Goal: Task Accomplishment & Management: Use online tool/utility

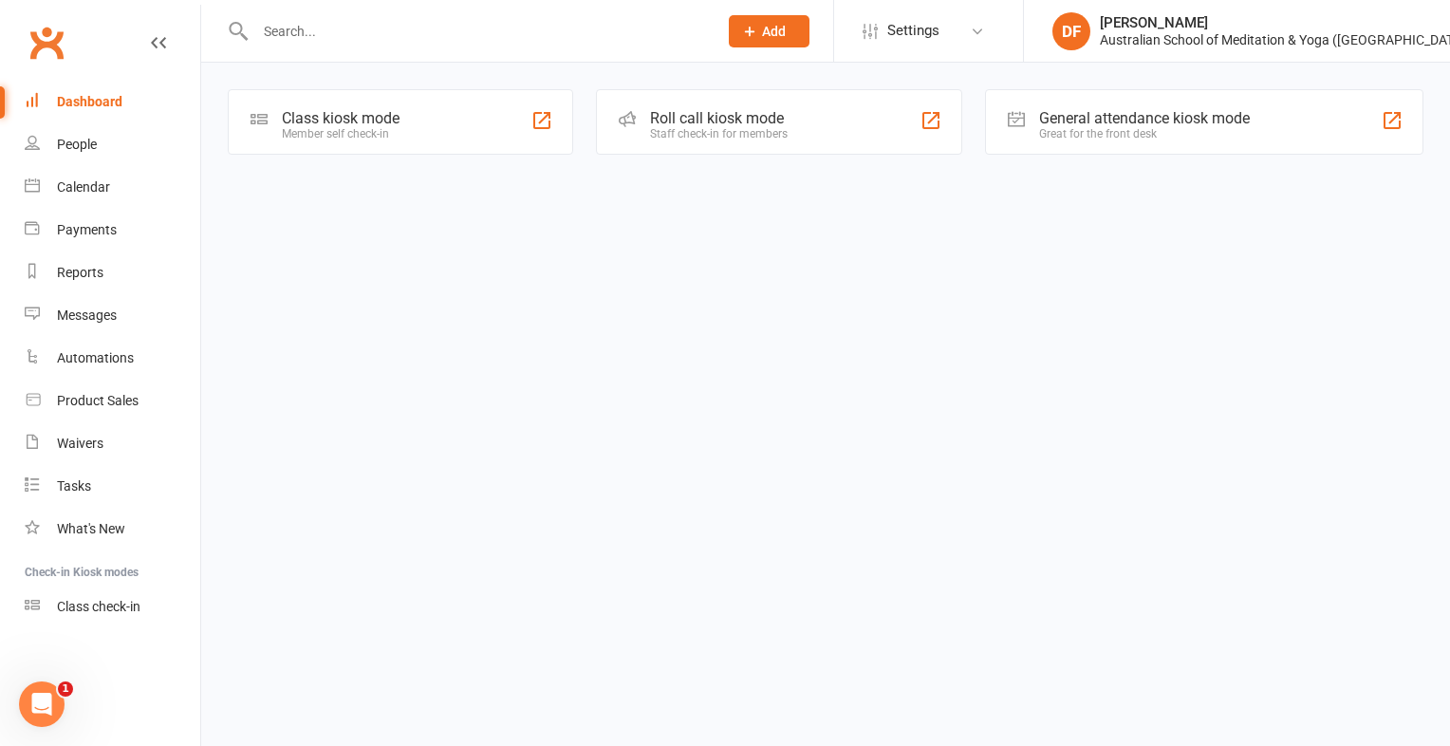
click at [359, 113] on div "Class kiosk mode" at bounding box center [341, 118] width 118 height 18
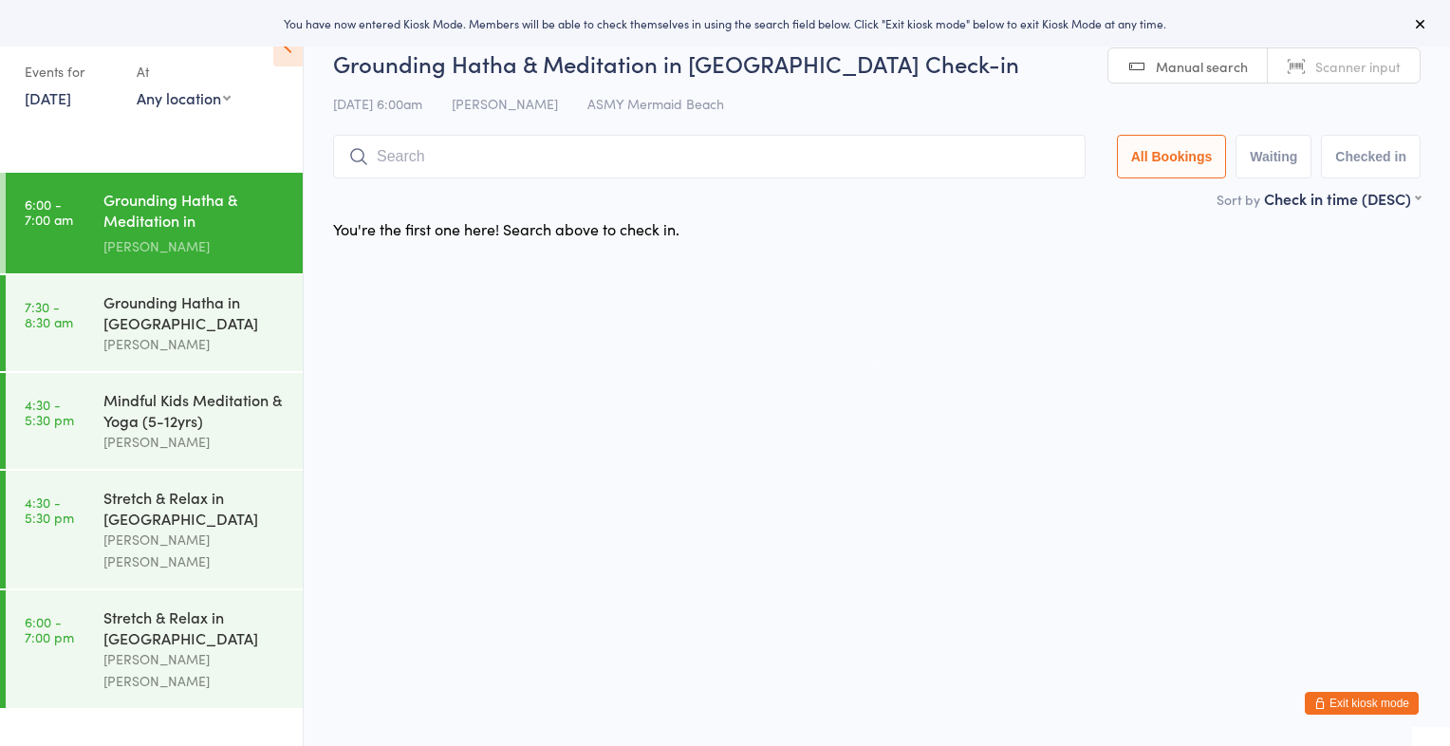
click at [71, 98] on link "14 Aug, 2025" at bounding box center [48, 97] width 46 height 21
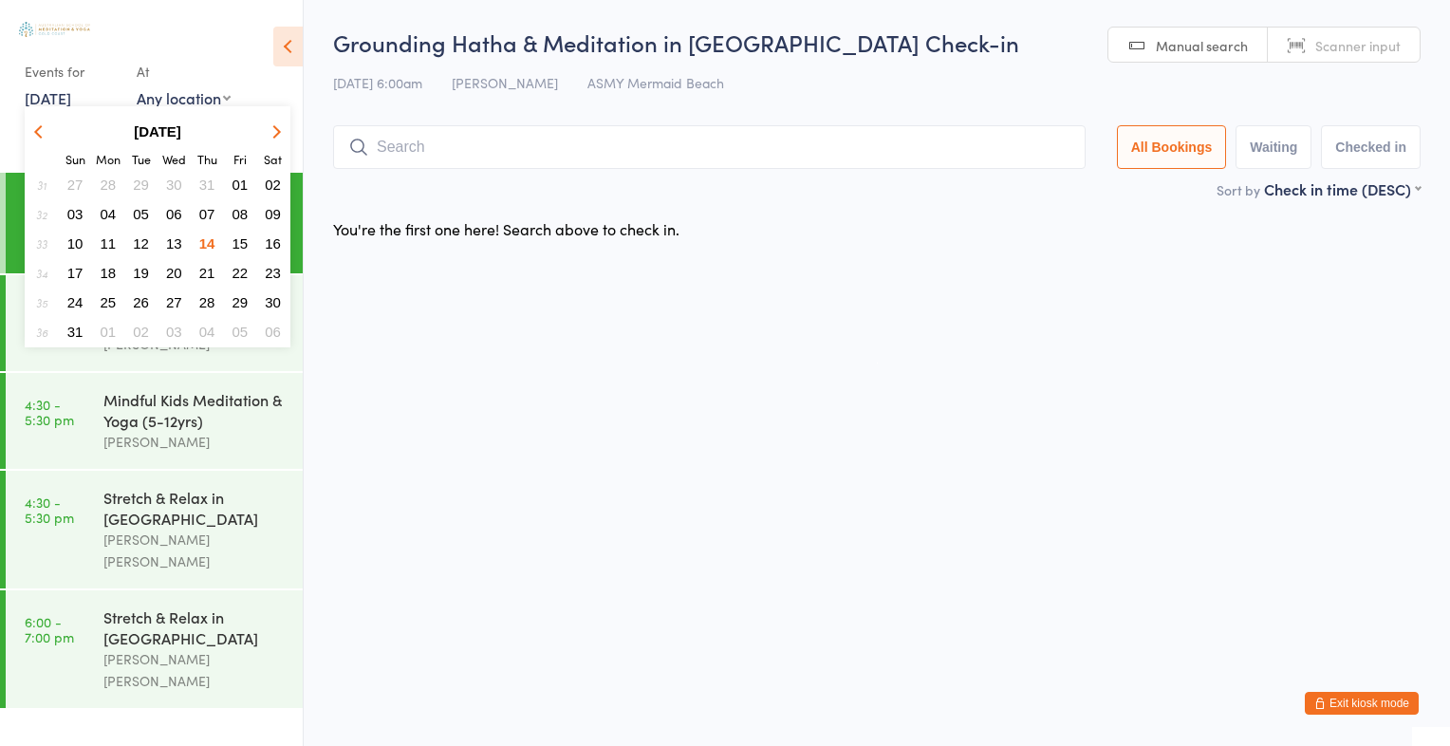
click at [141, 235] on span "12" at bounding box center [141, 243] width 16 height 16
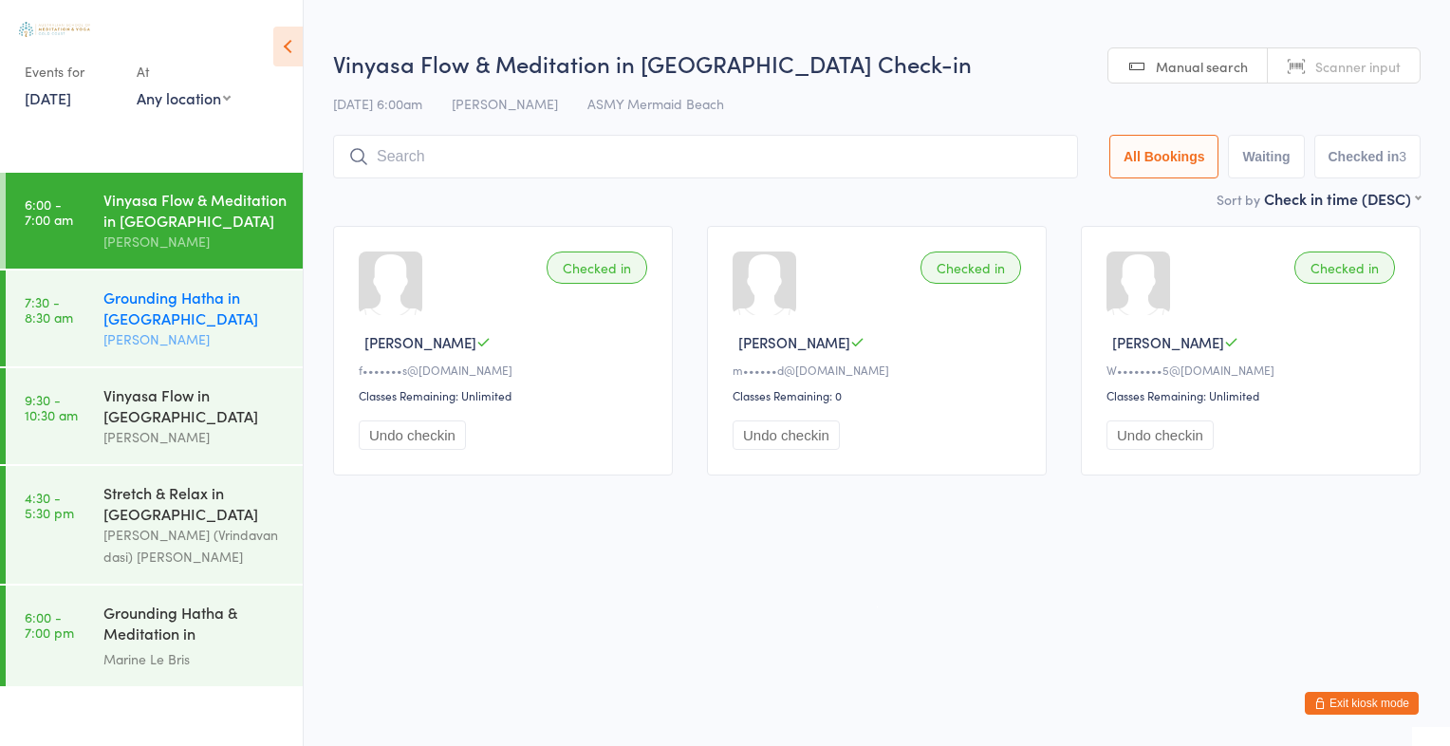
click at [156, 302] on div "Grounding Hatha in Mermaid Beach" at bounding box center [194, 308] width 183 height 42
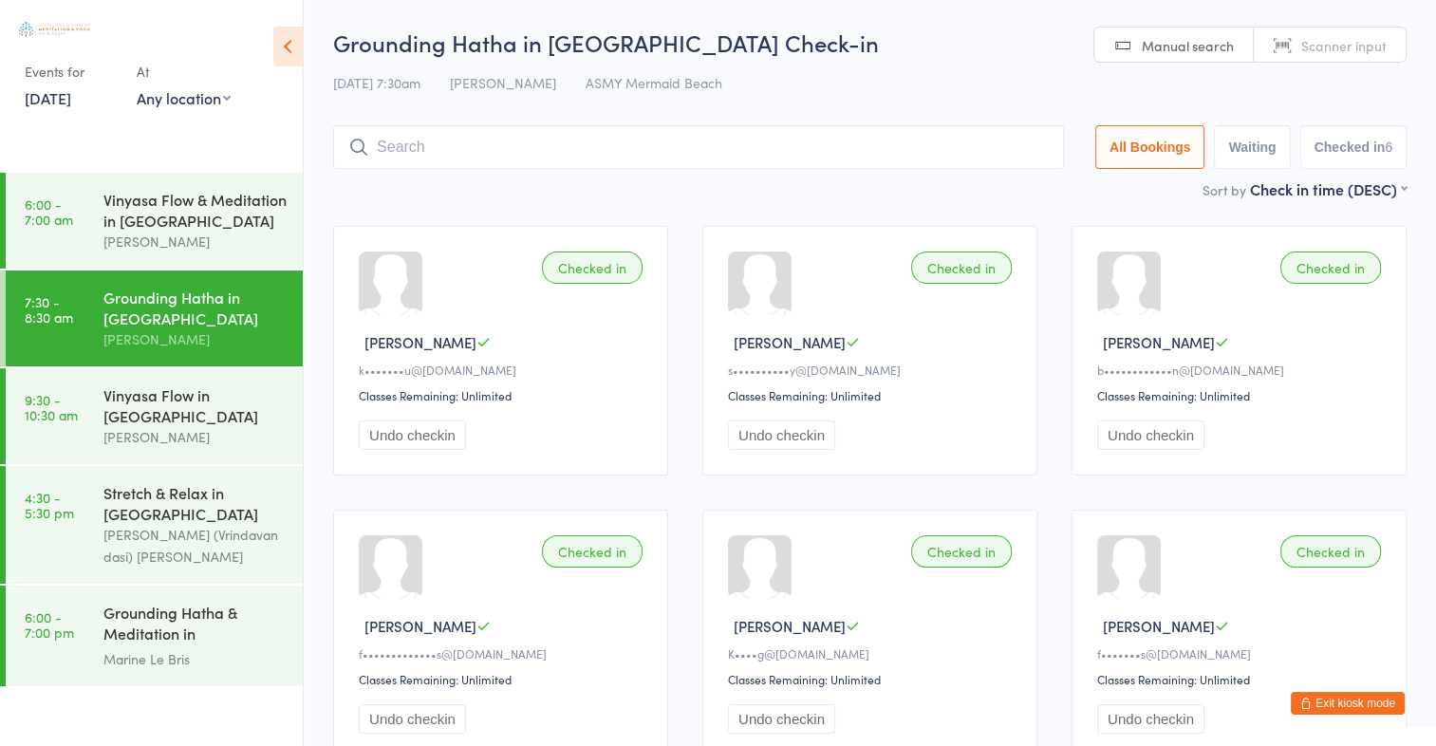
click at [71, 100] on link "12 Aug, 2025" at bounding box center [48, 97] width 46 height 21
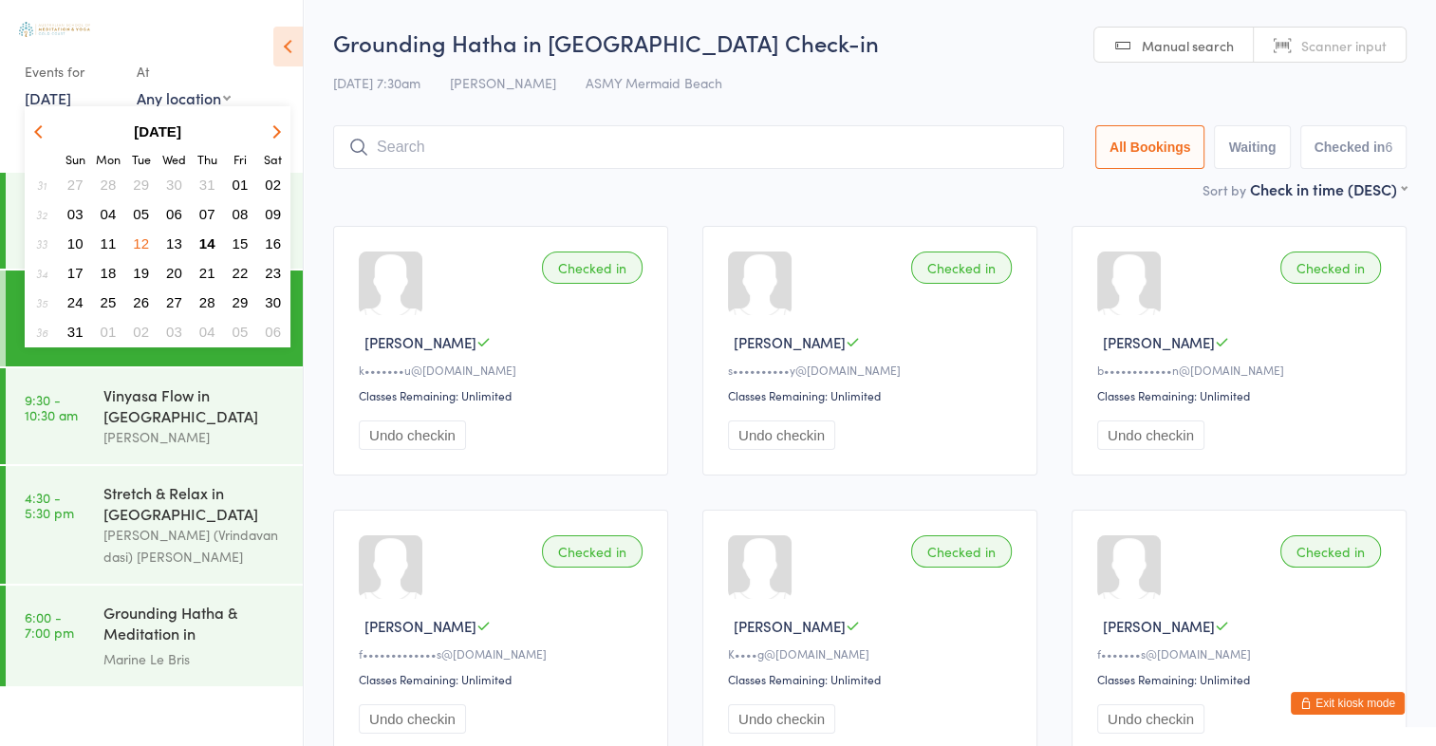
click at [208, 240] on span "14" at bounding box center [207, 243] width 16 height 16
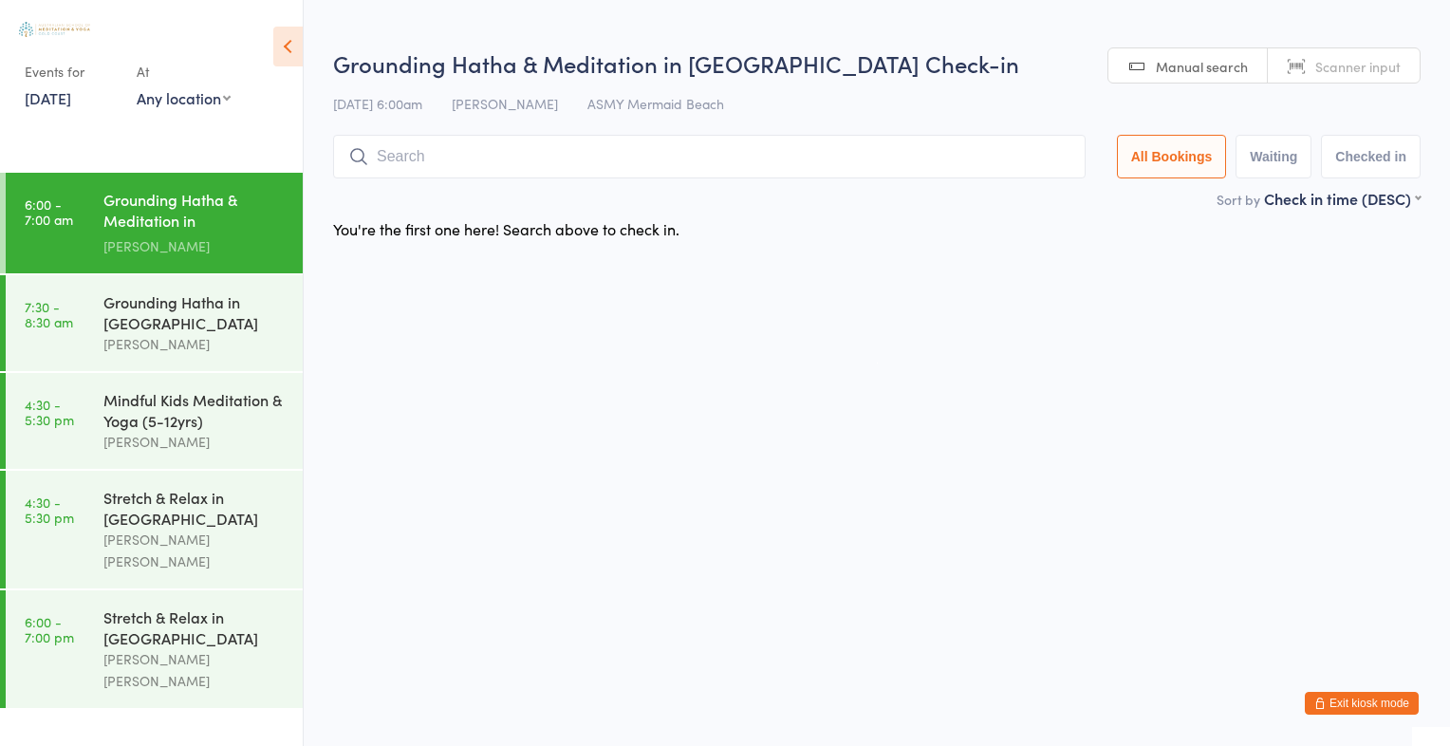
click at [1373, 66] on span "Scanner input" at bounding box center [1357, 66] width 85 height 19
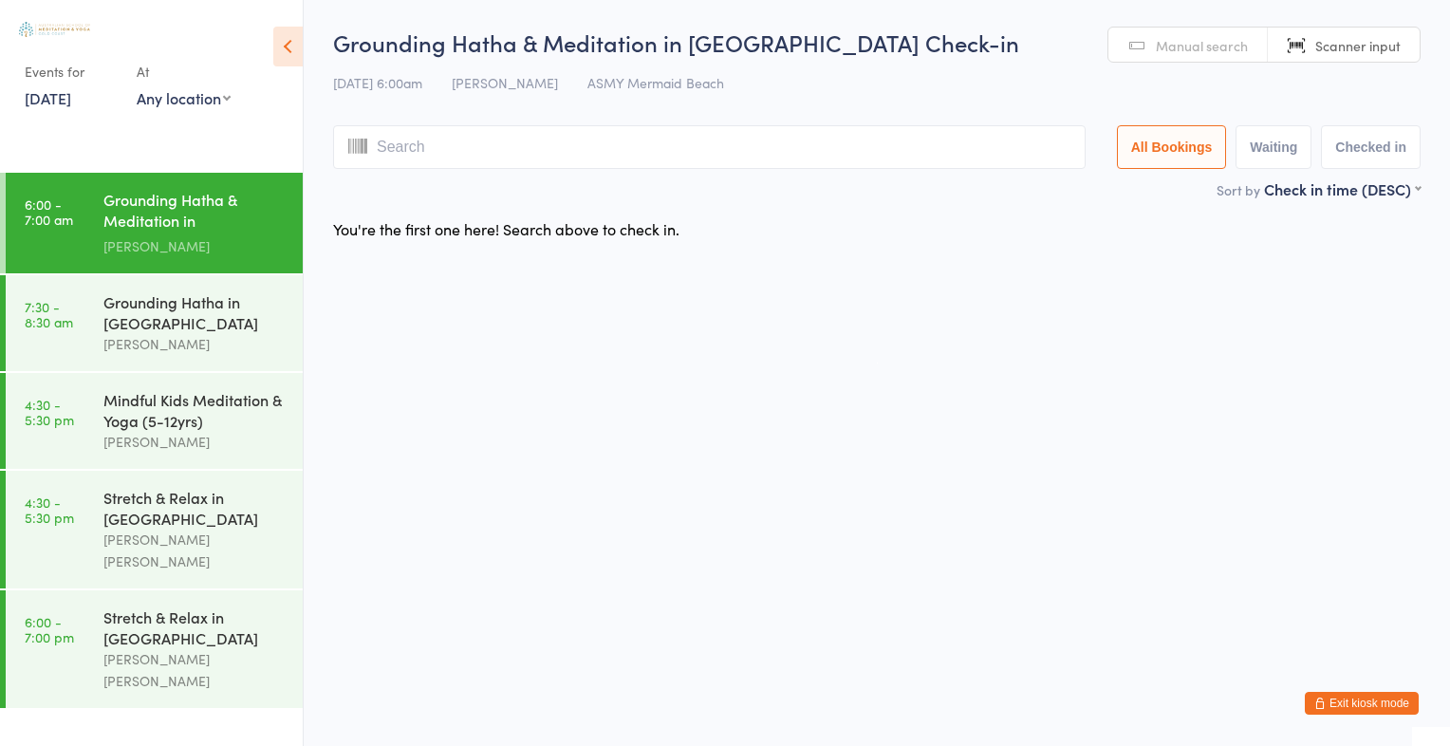
click at [1358, 42] on span "Scanner input" at bounding box center [1357, 45] width 85 height 19
type input "2819"
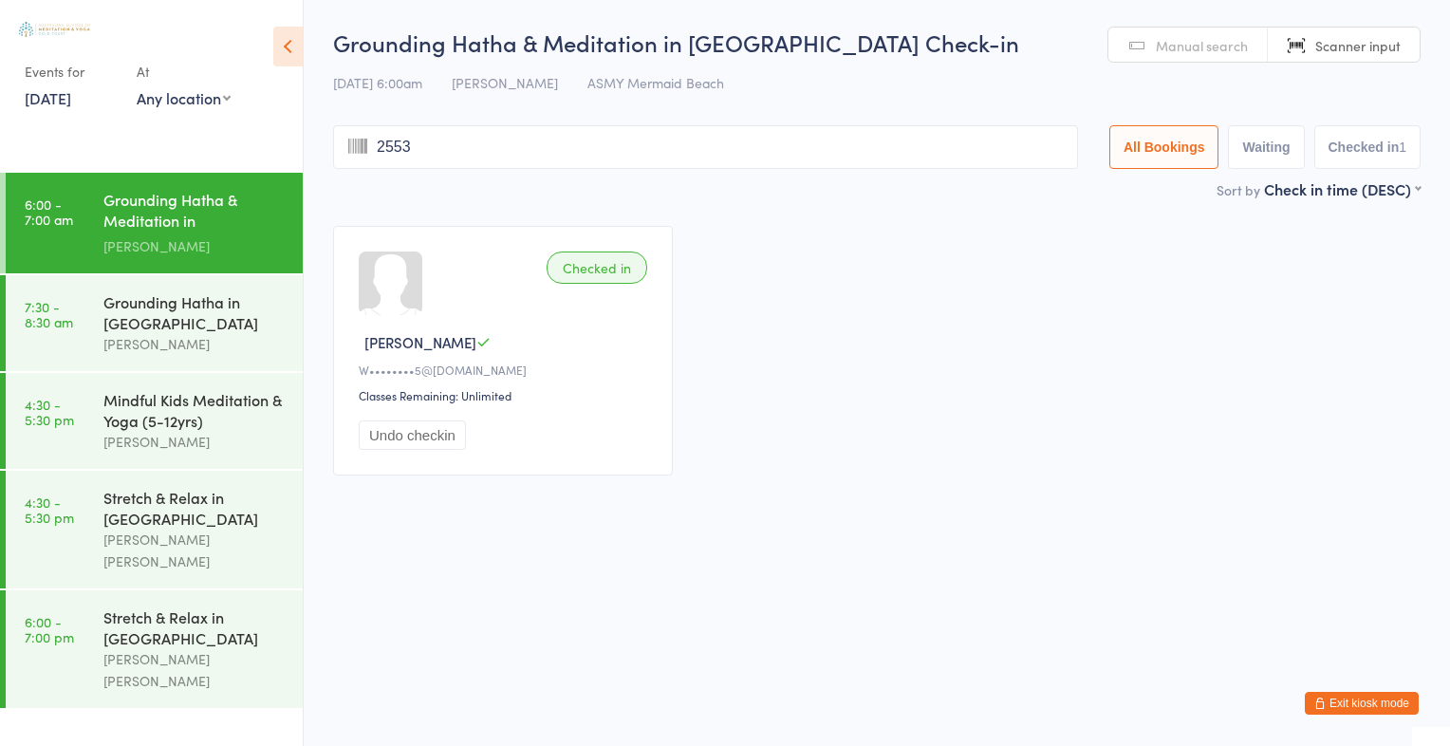
type input "2553"
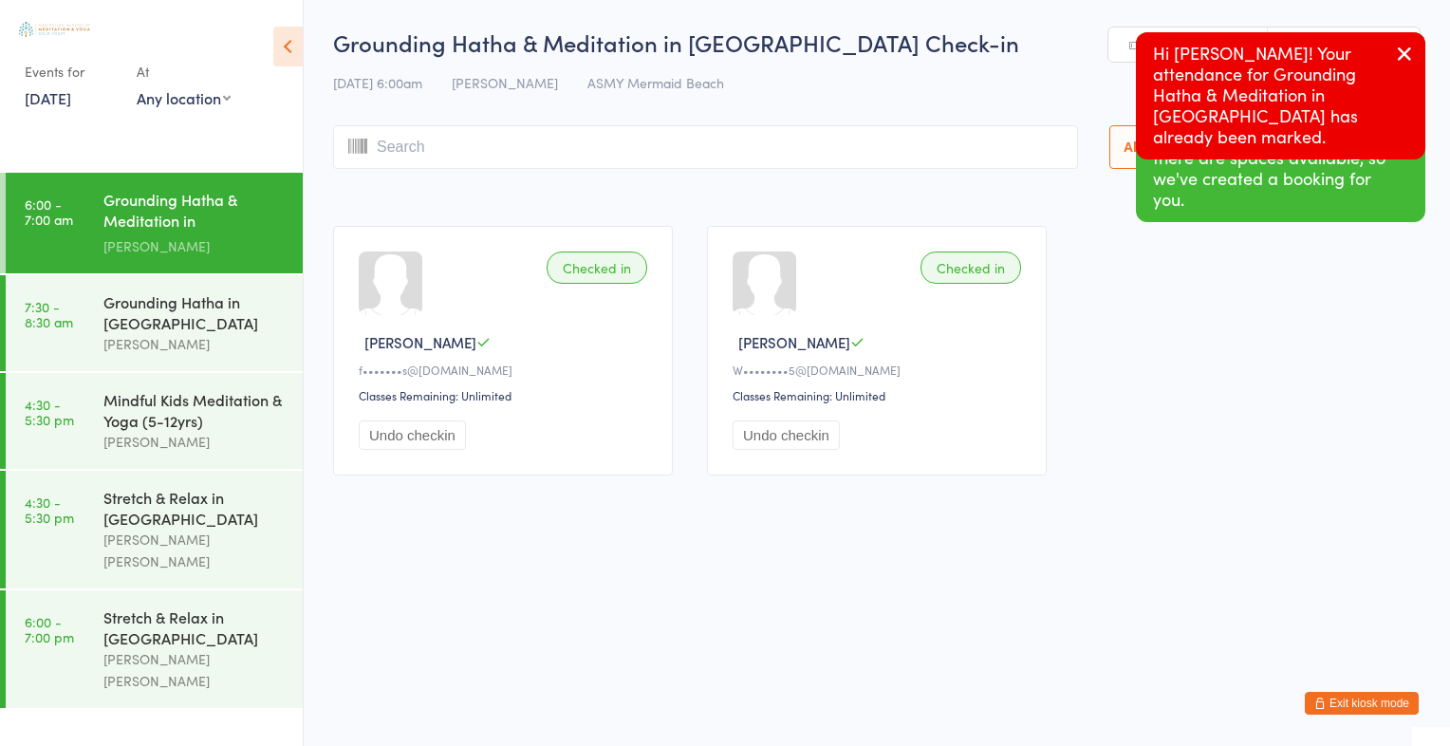
click at [1400, 54] on icon "button" at bounding box center [1404, 54] width 23 height 24
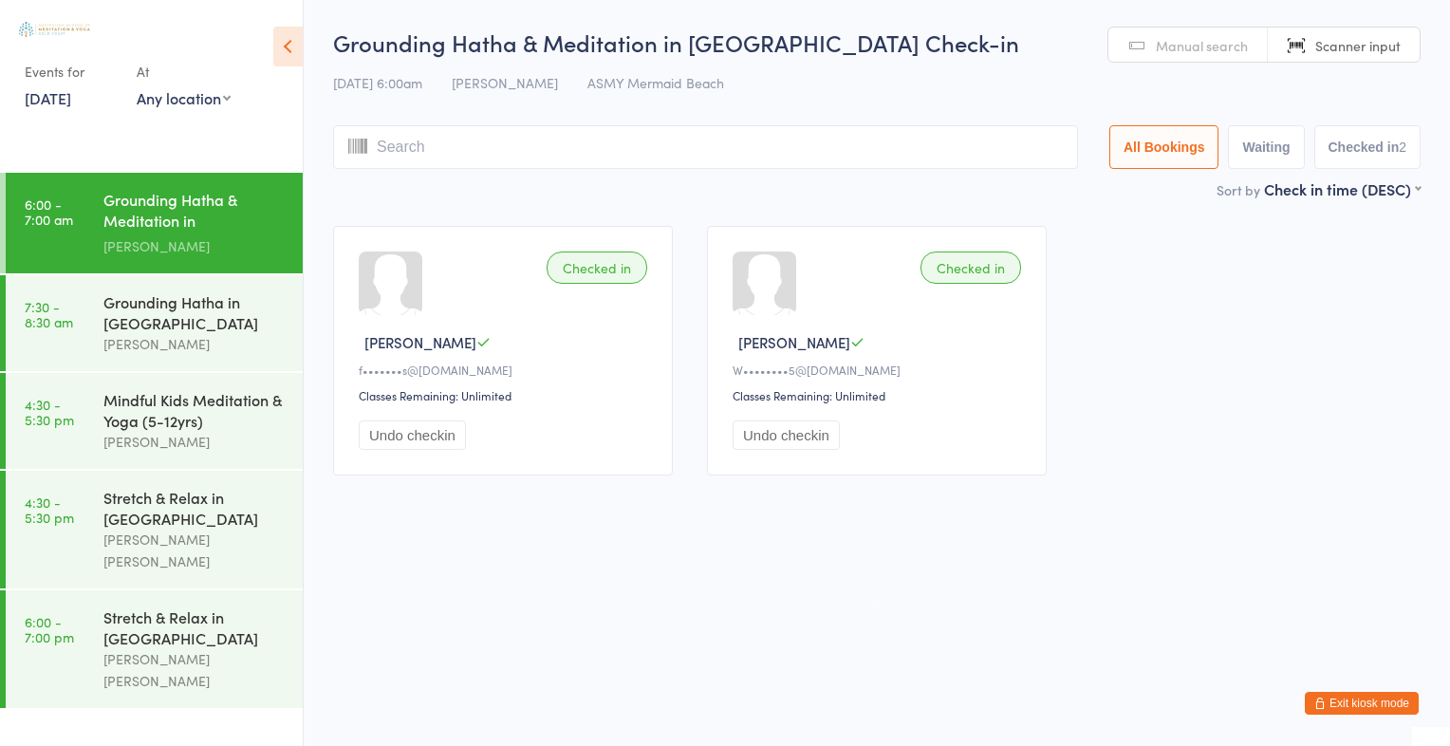
click at [1375, 42] on span "Scanner input" at bounding box center [1357, 45] width 85 height 19
click at [1207, 44] on span "Manual search" at bounding box center [1202, 45] width 92 height 19
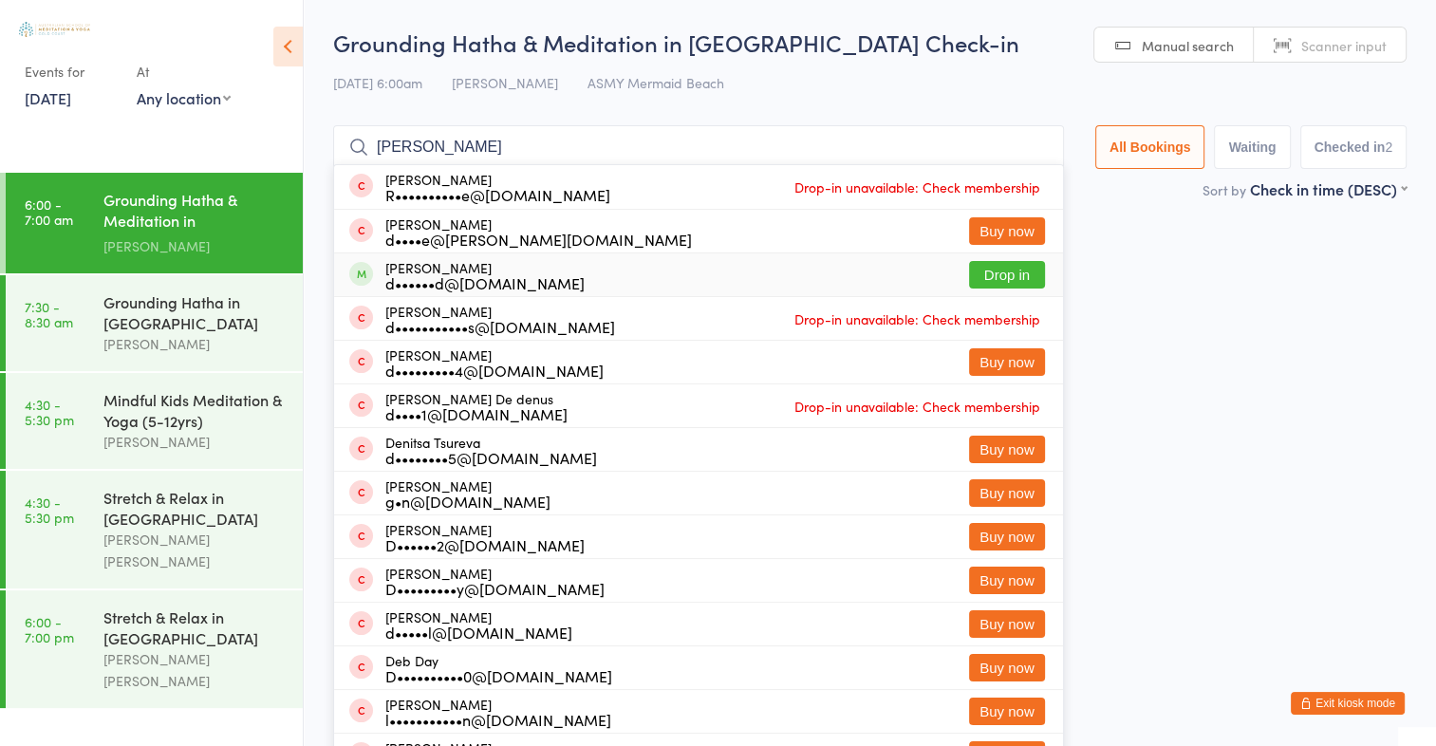
type input "denise"
click at [1017, 272] on button "Drop in" at bounding box center [1007, 275] width 76 height 28
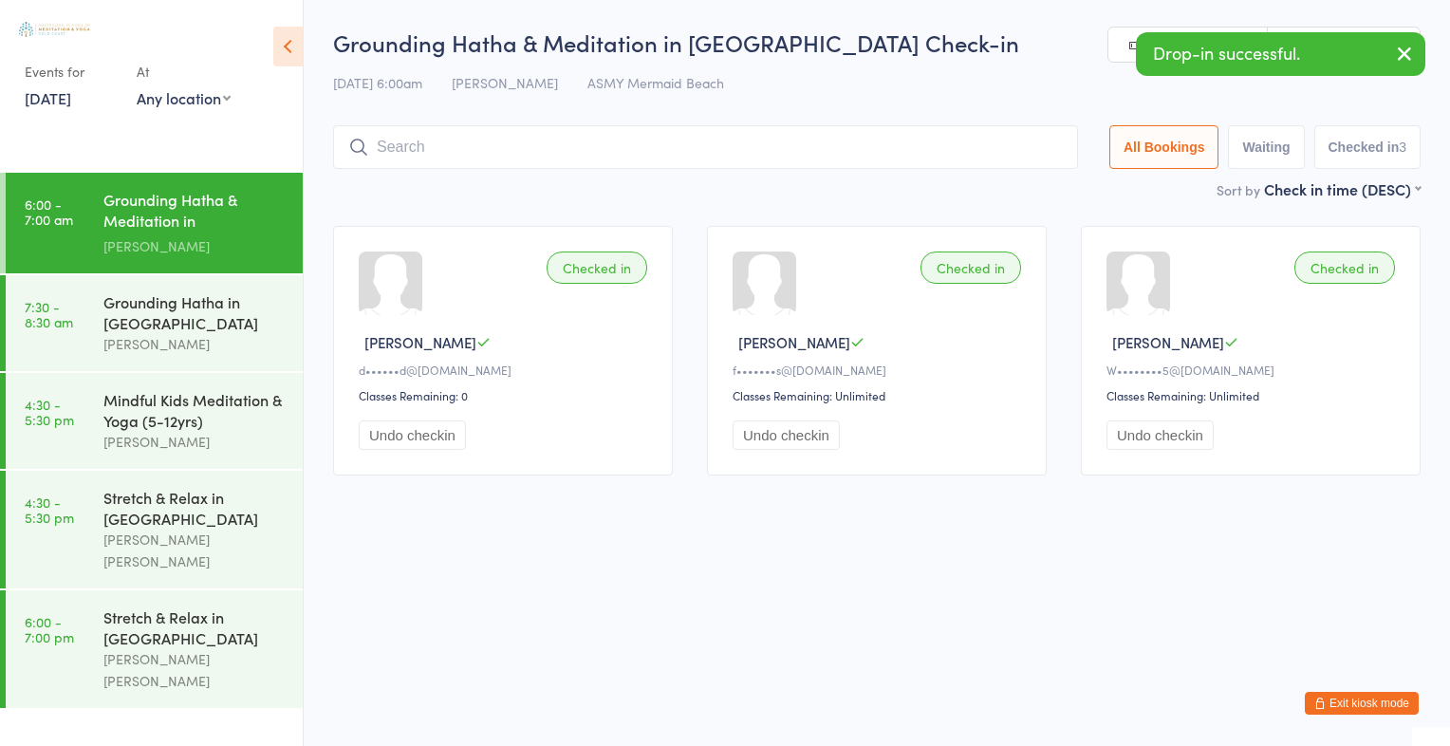
click at [1398, 55] on icon "button" at bounding box center [1404, 54] width 23 height 24
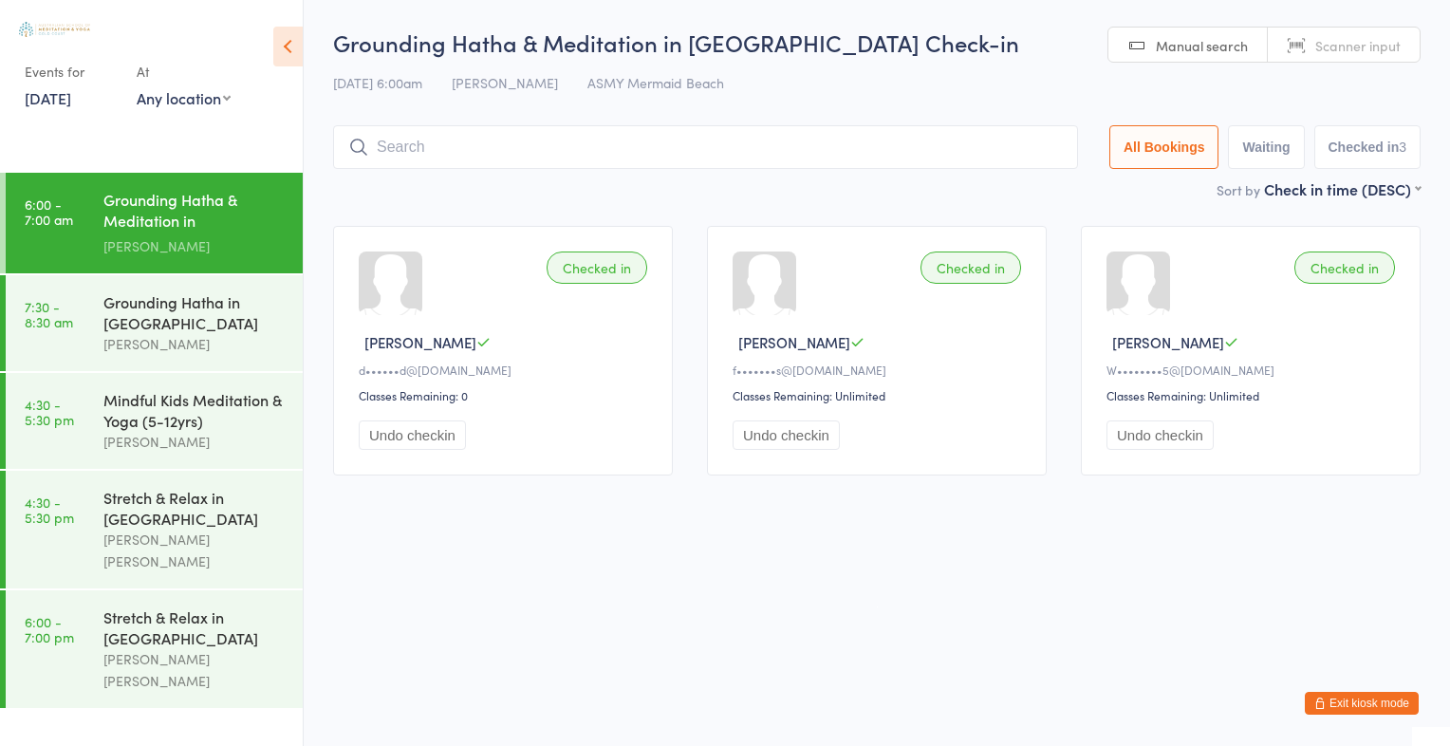
click at [1352, 54] on span "Scanner input" at bounding box center [1357, 45] width 85 height 19
type input "fra"
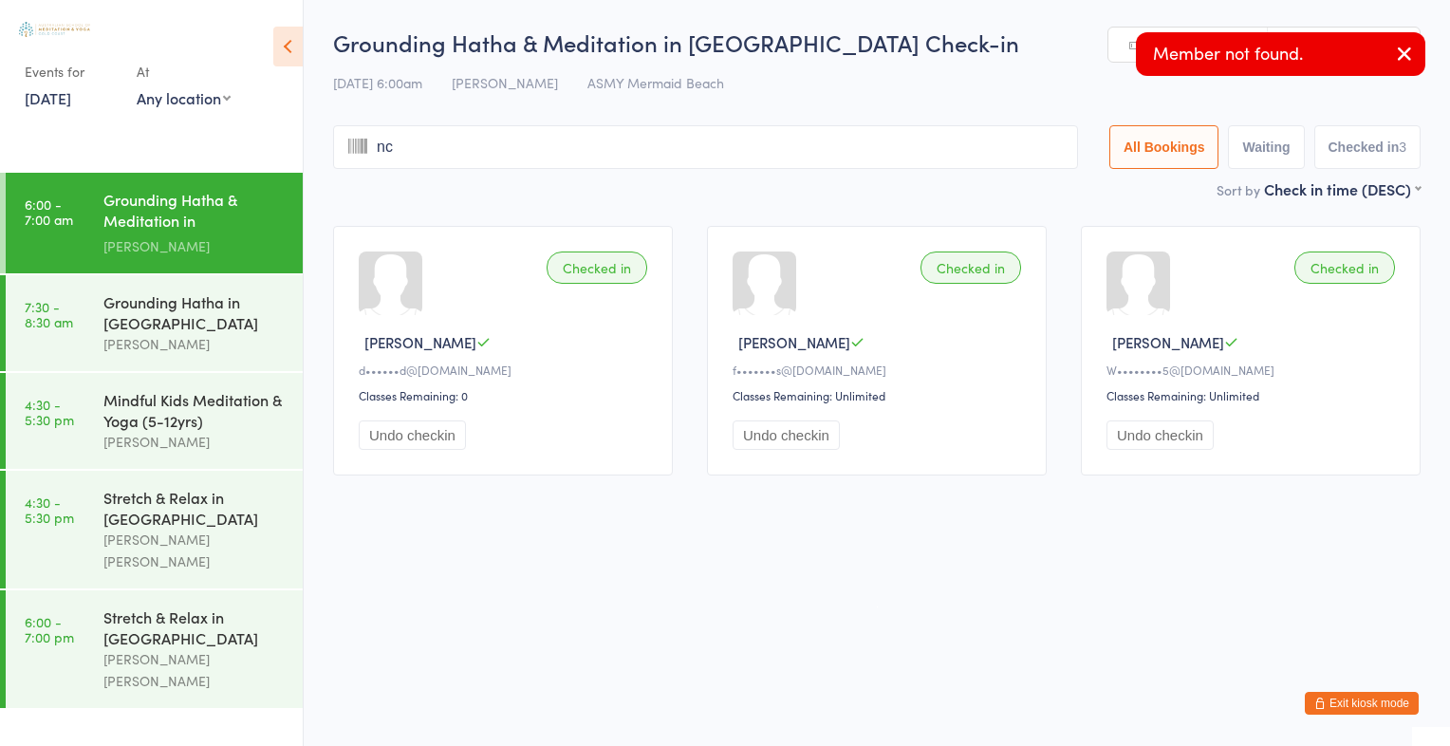
type input "nci"
type input "sca"
click at [1408, 59] on icon "button" at bounding box center [1404, 54] width 23 height 24
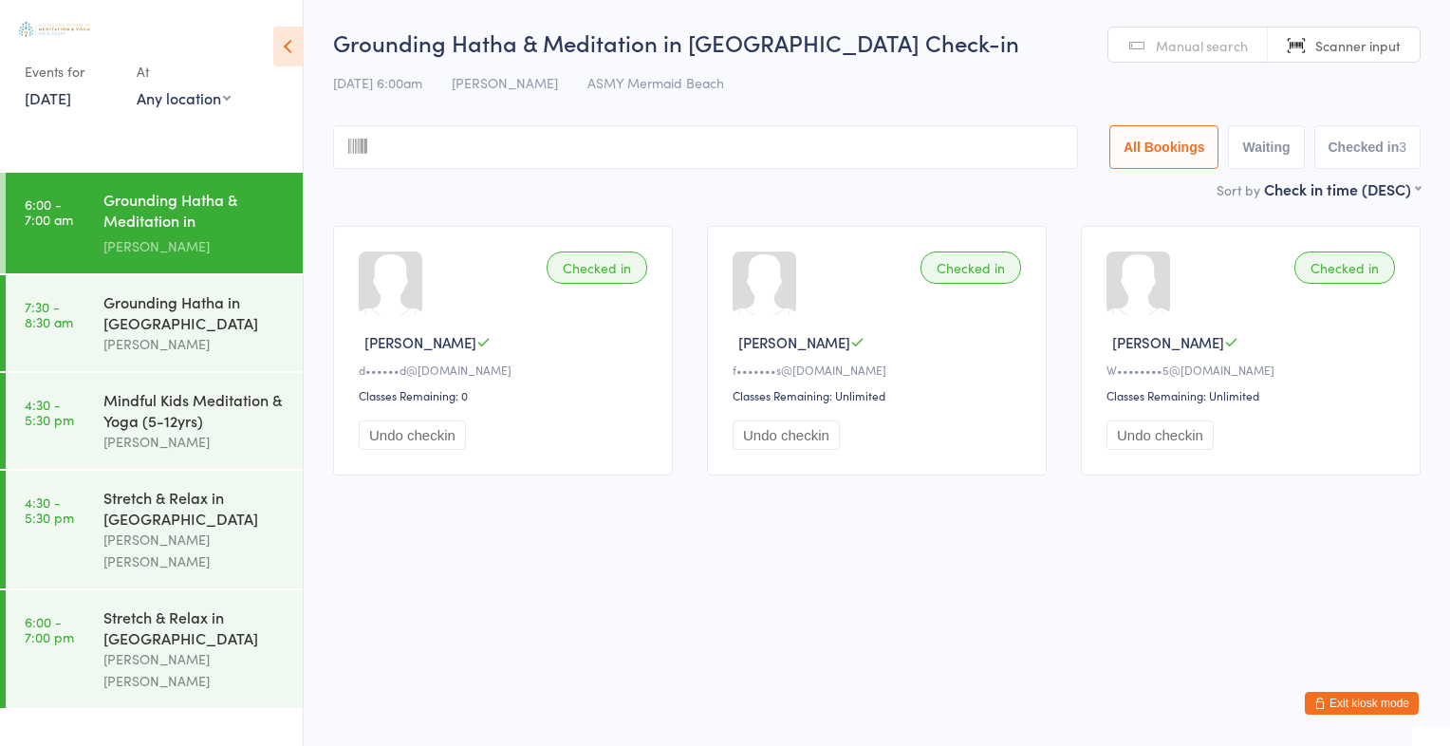
click at [1217, 51] on span "Manual search" at bounding box center [1202, 45] width 92 height 19
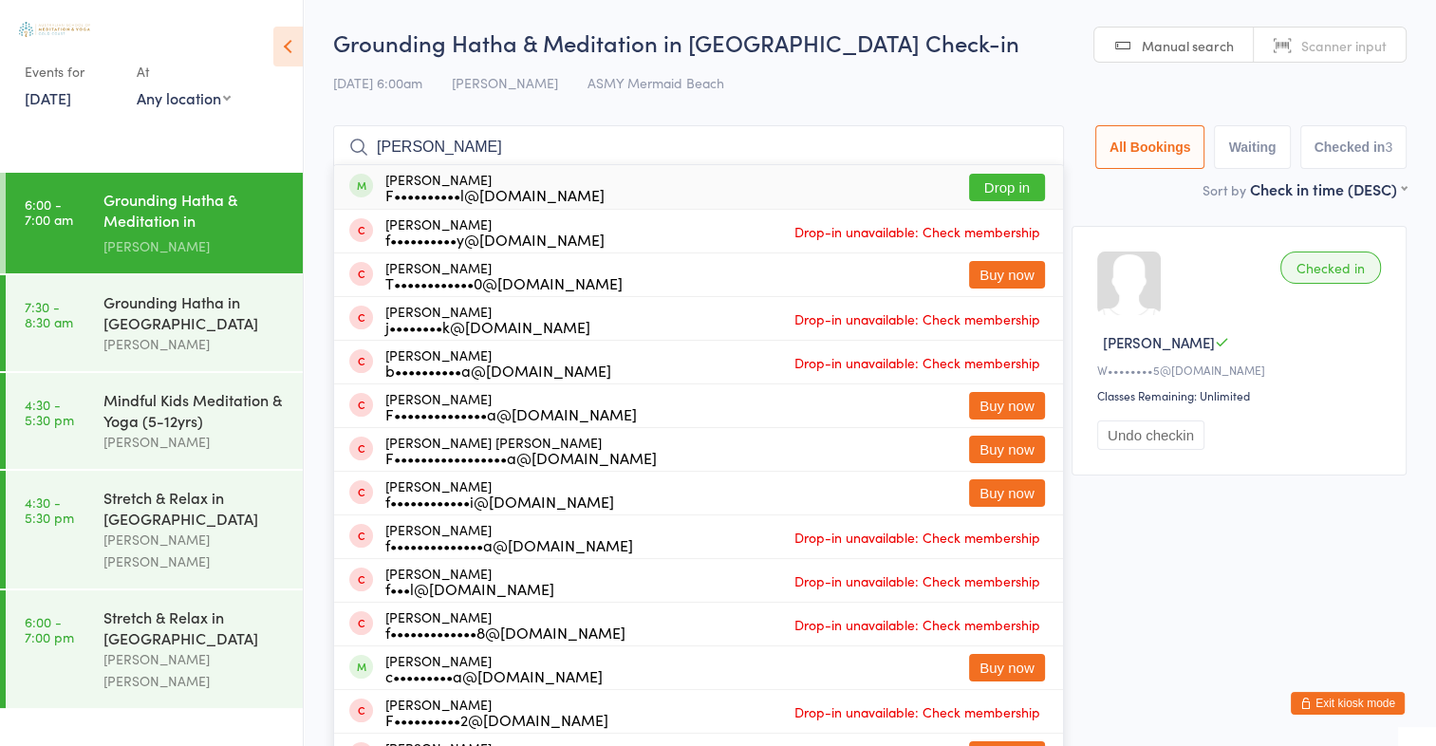
type input "francisca"
click at [997, 192] on button "Drop in" at bounding box center [1007, 188] width 76 height 28
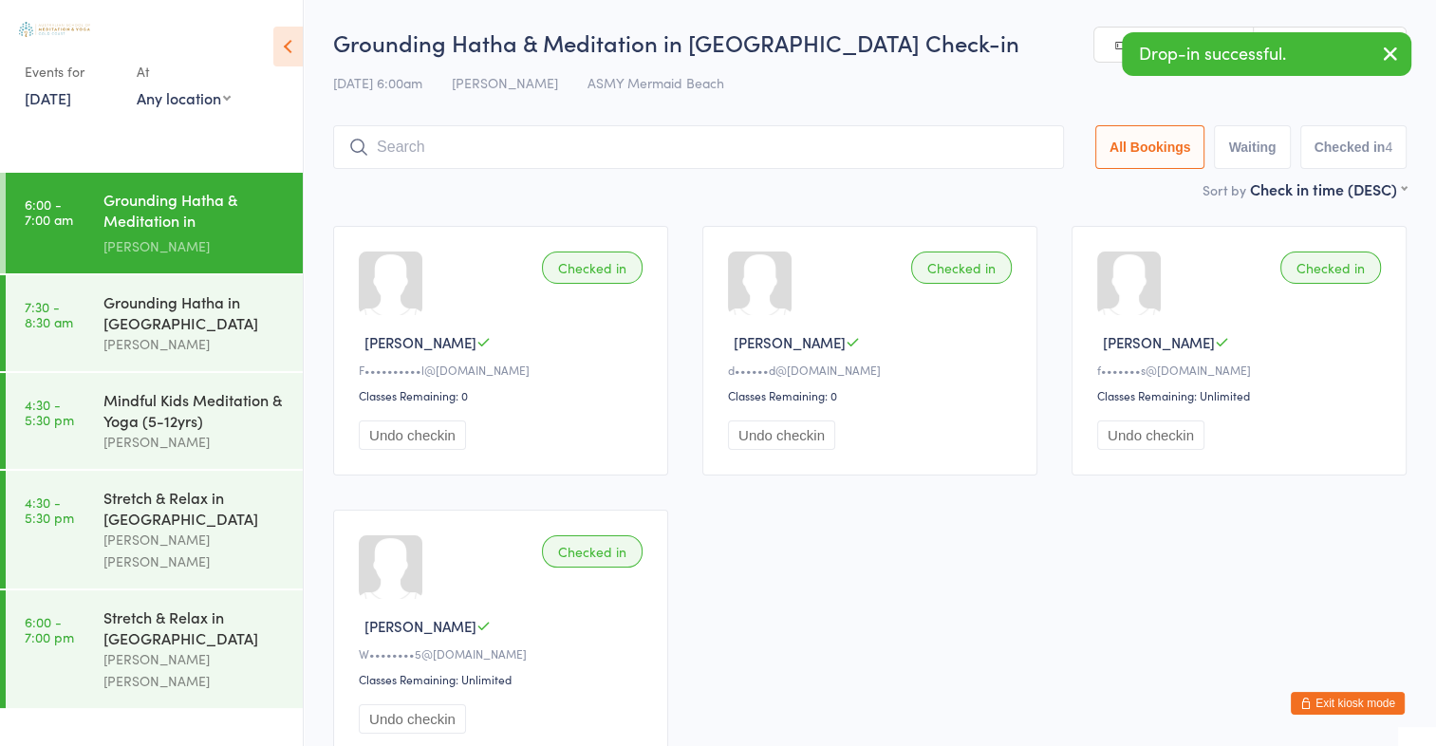
click at [1388, 48] on icon "button" at bounding box center [1390, 54] width 23 height 24
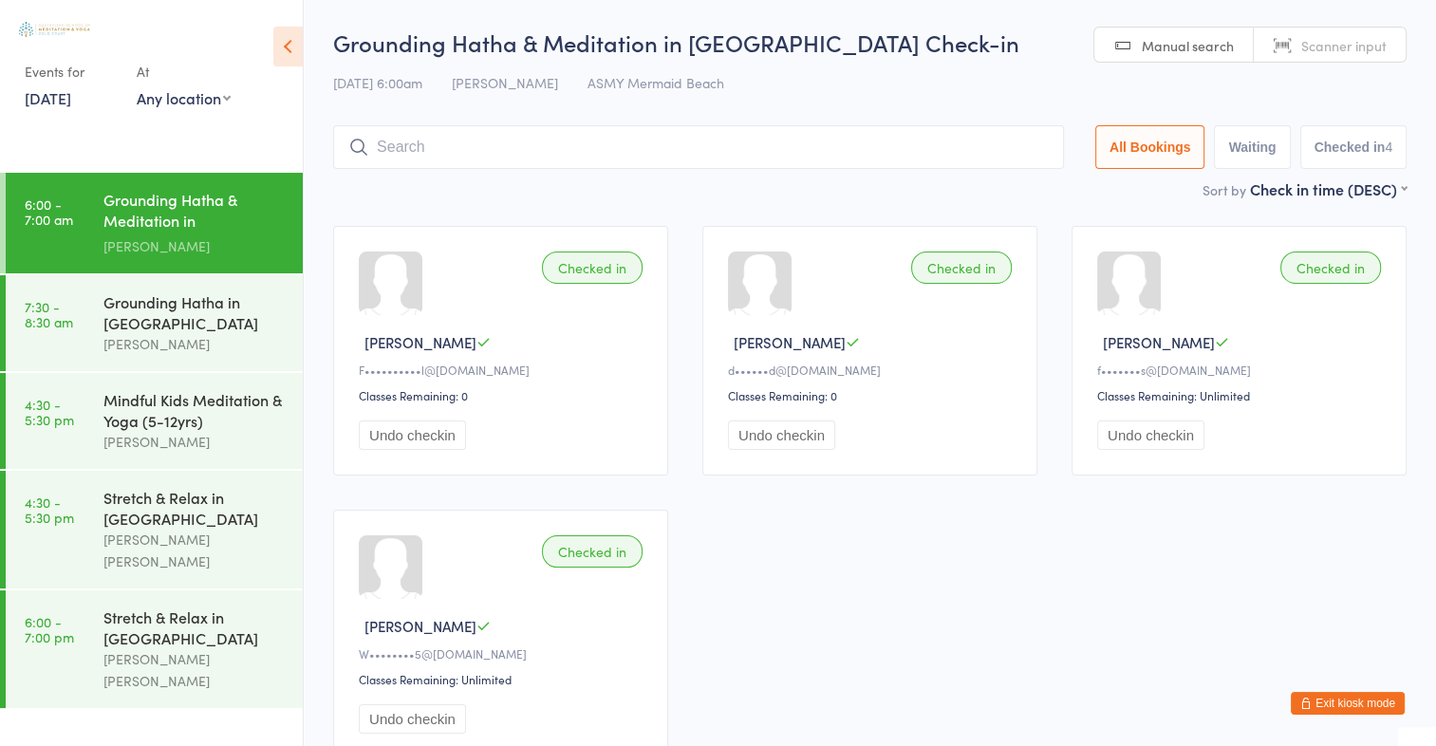
click at [1366, 49] on span "Scanner input" at bounding box center [1343, 45] width 85 height 19
